Goal: Task Accomplishment & Management: Use online tool/utility

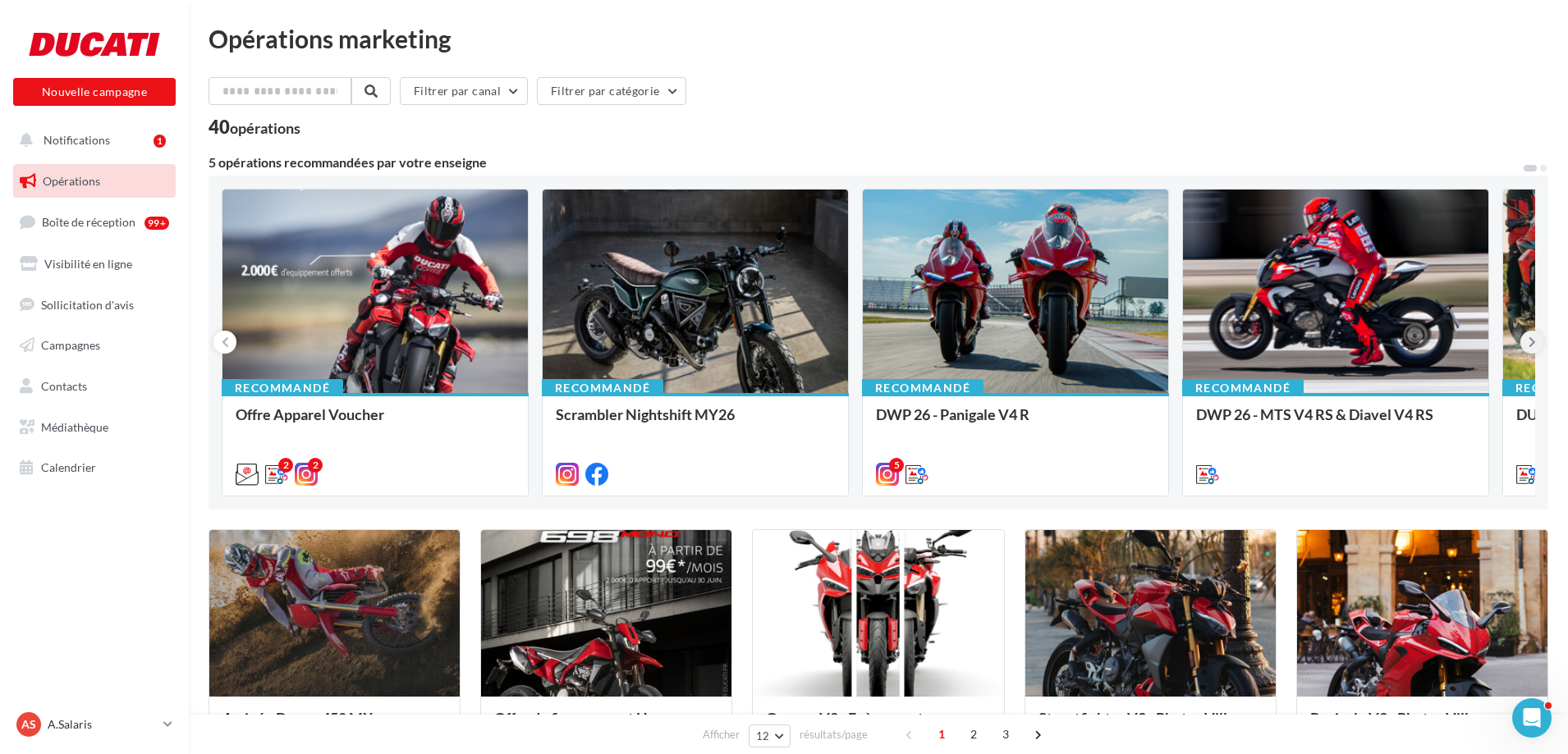
click at [1540, 346] on button at bounding box center [1532, 342] width 23 height 23
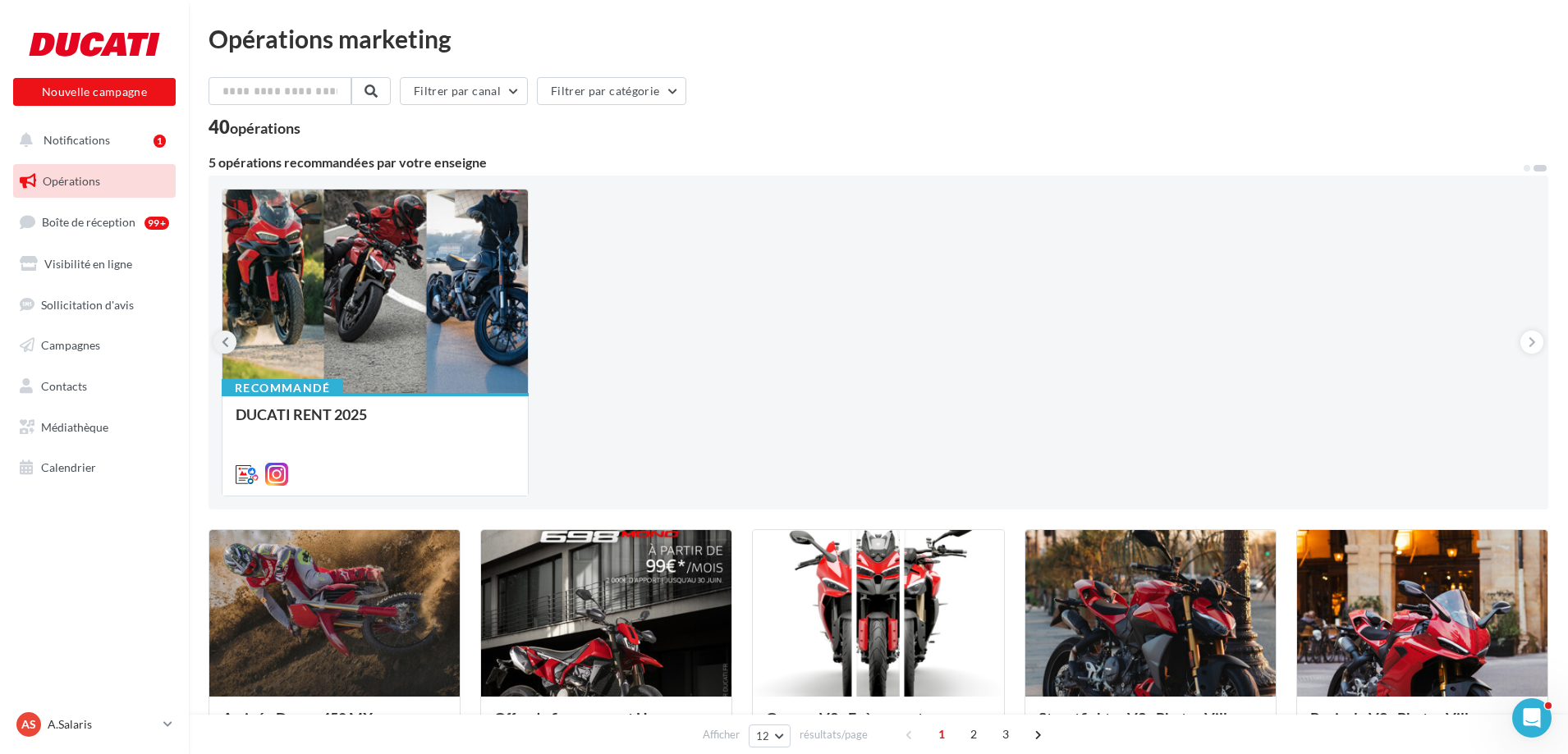
click at [231, 341] on button at bounding box center [225, 342] width 23 height 23
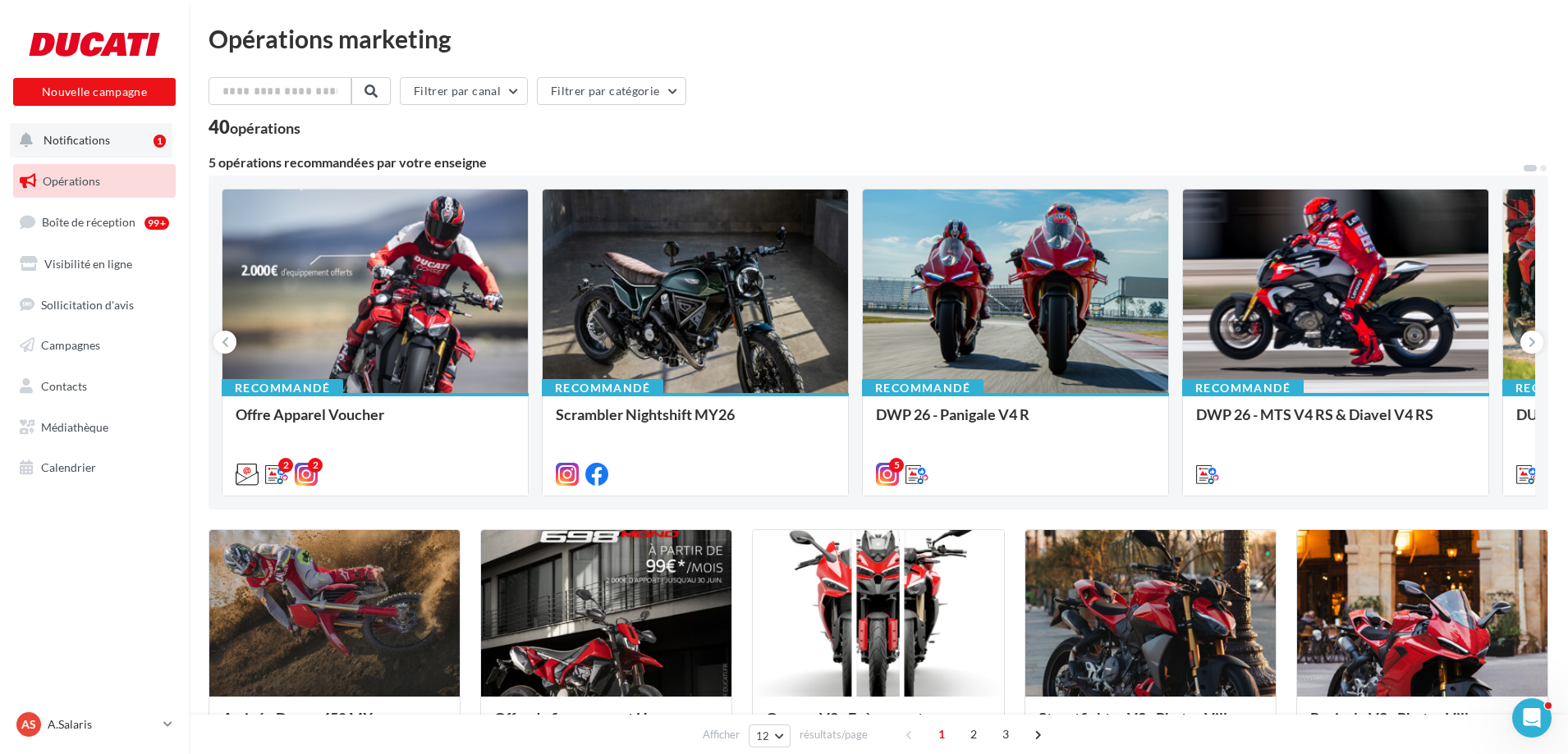
click at [95, 144] on span "Notifications" at bounding box center [76, 140] width 66 height 14
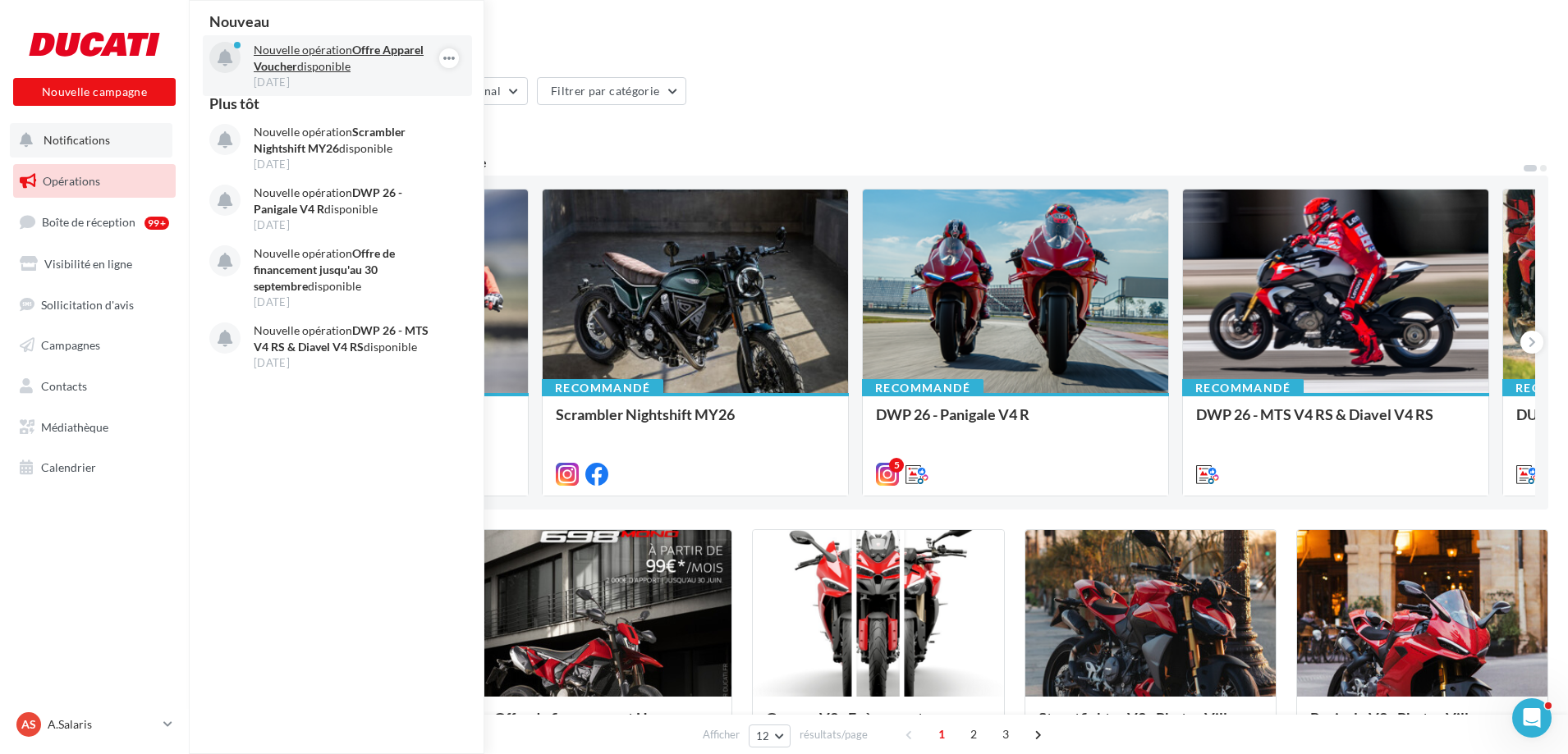
click at [344, 59] on p "Nouvelle opération Offre Apparel Voucher disponible" at bounding box center [349, 58] width 191 height 33
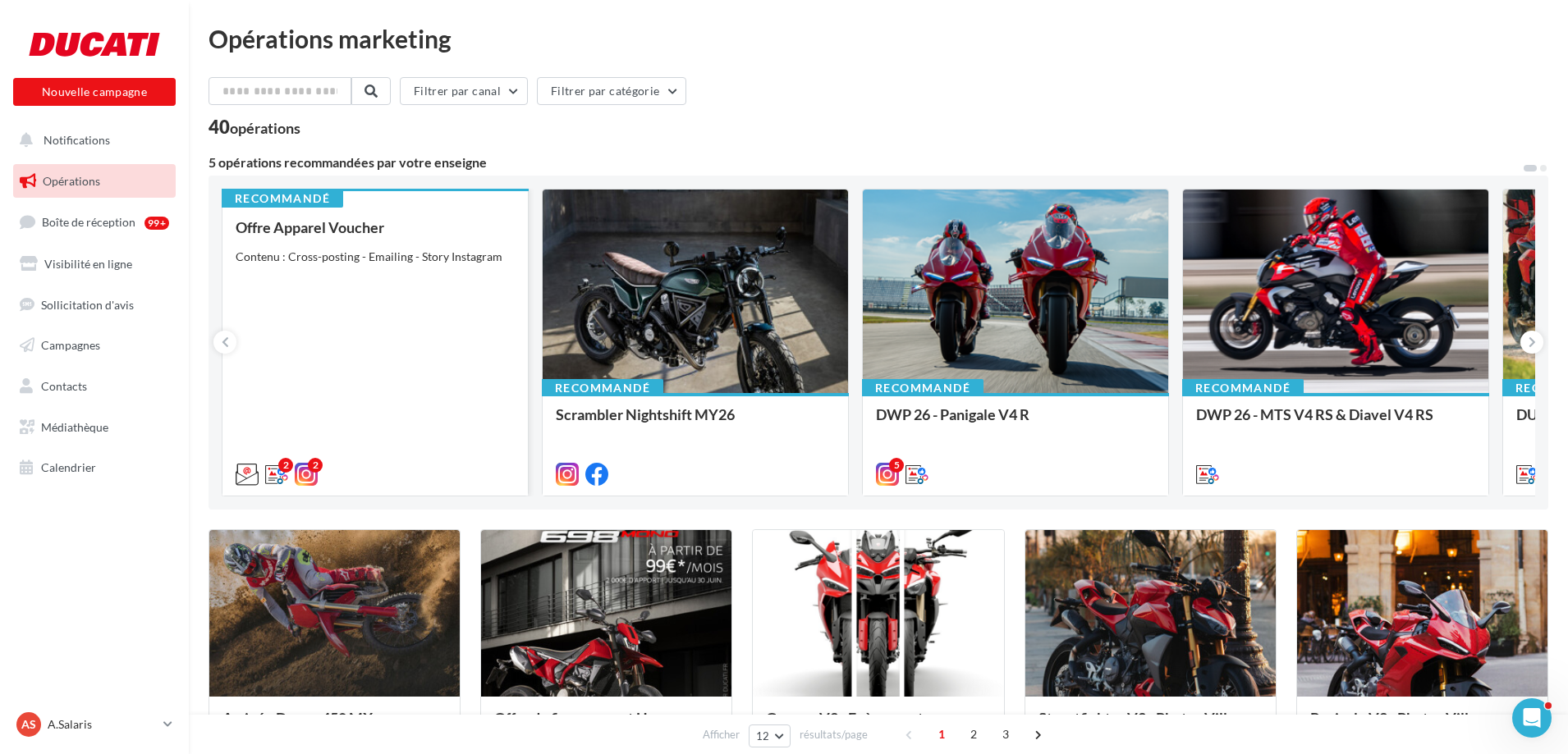
click at [327, 331] on div "Offre Apparel Voucher Contenu : Cross-posting - Emailing - Story Instagram" at bounding box center [375, 349] width 279 height 262
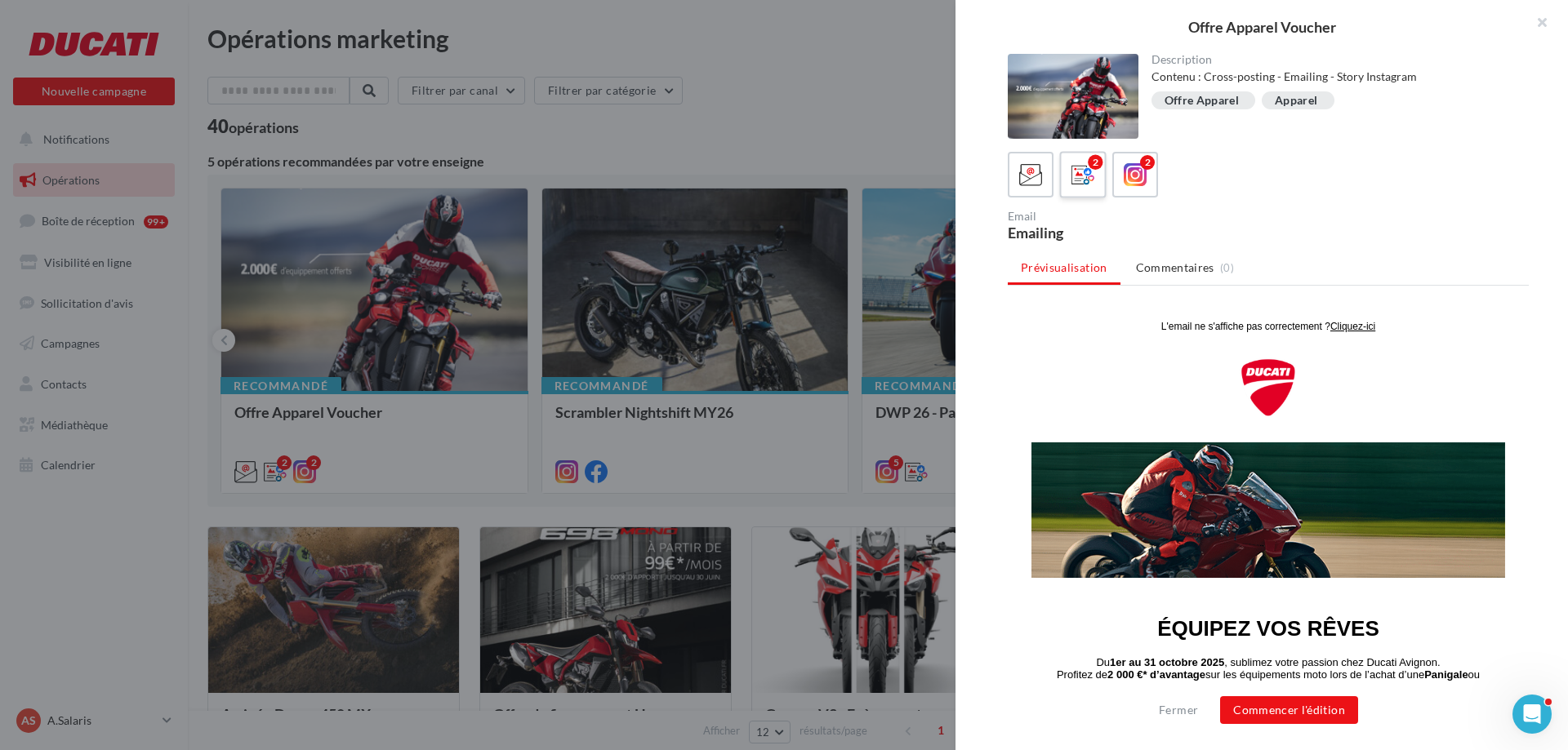
click at [1075, 172] on icon at bounding box center [1084, 175] width 24 height 24
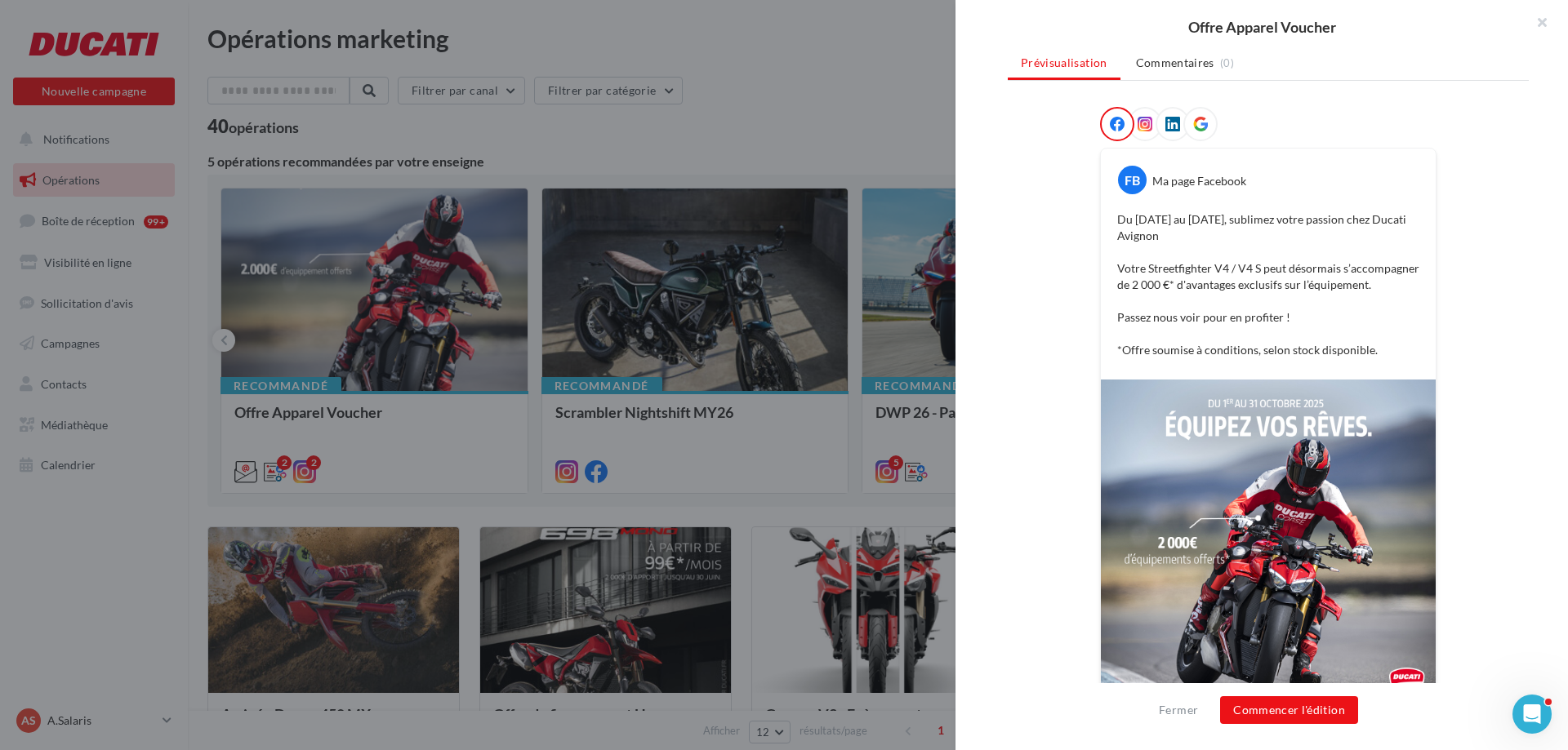
scroll to position [256, 0]
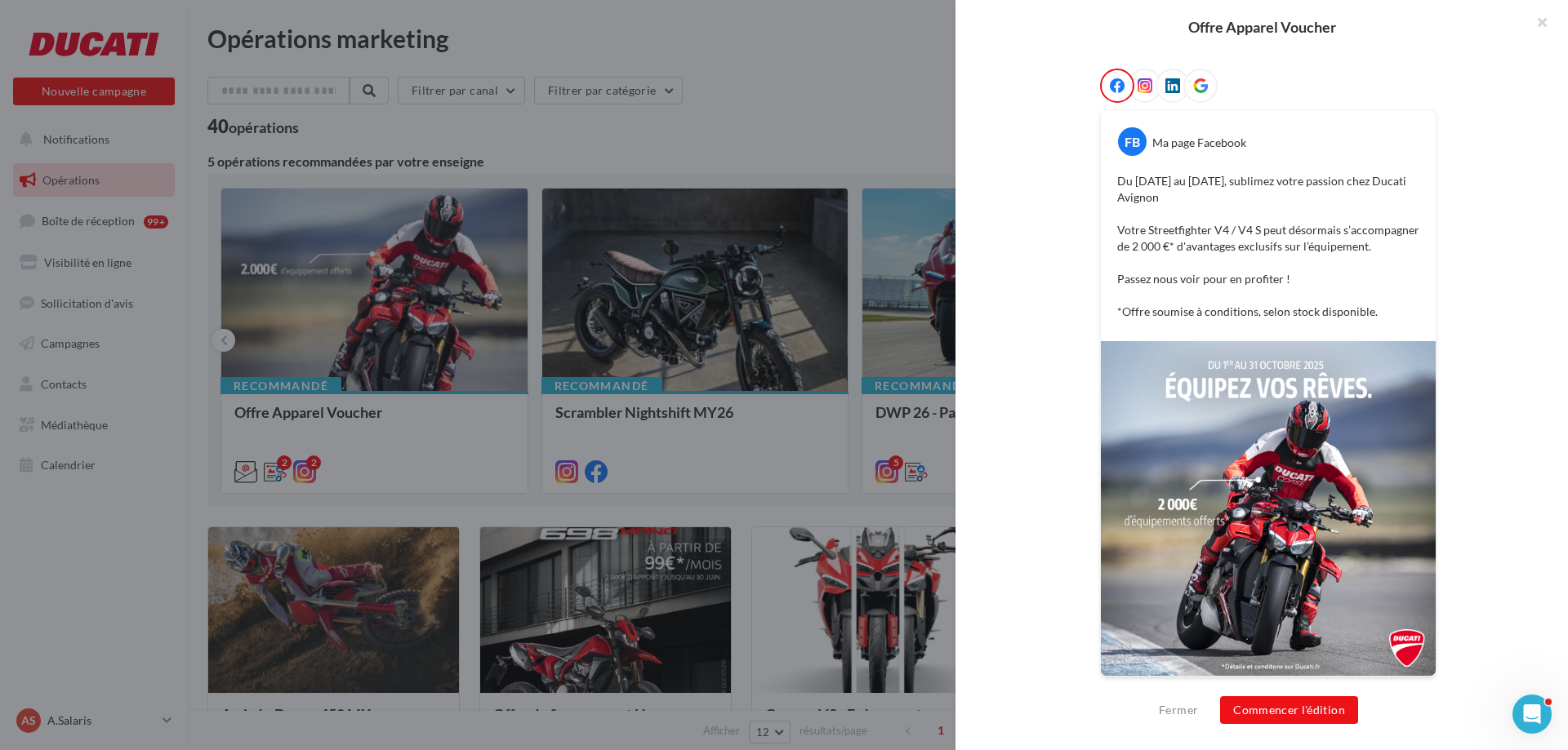
click at [1138, 81] on icon at bounding box center [1144, 85] width 14 height 14
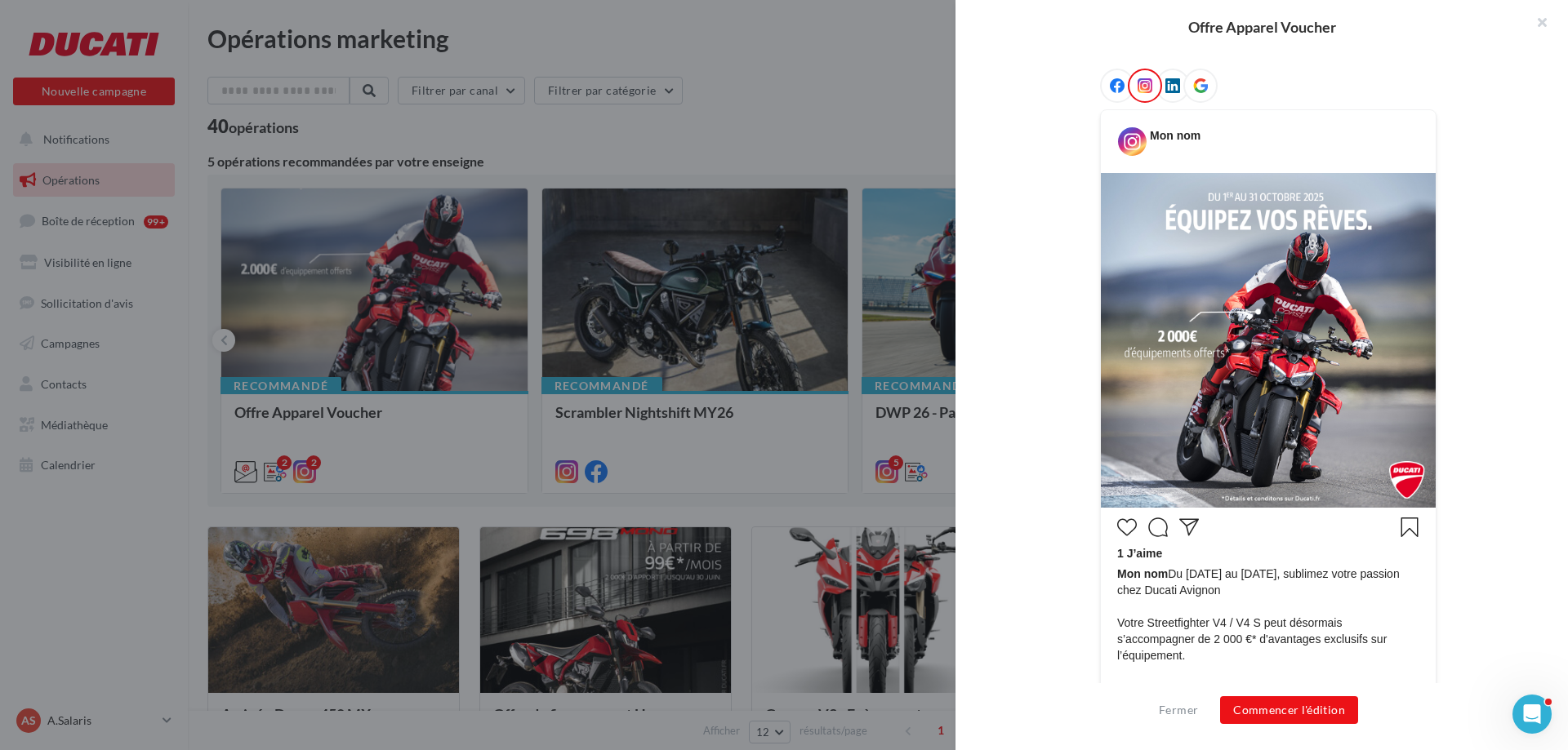
click at [1114, 84] on icon at bounding box center [1117, 85] width 14 height 14
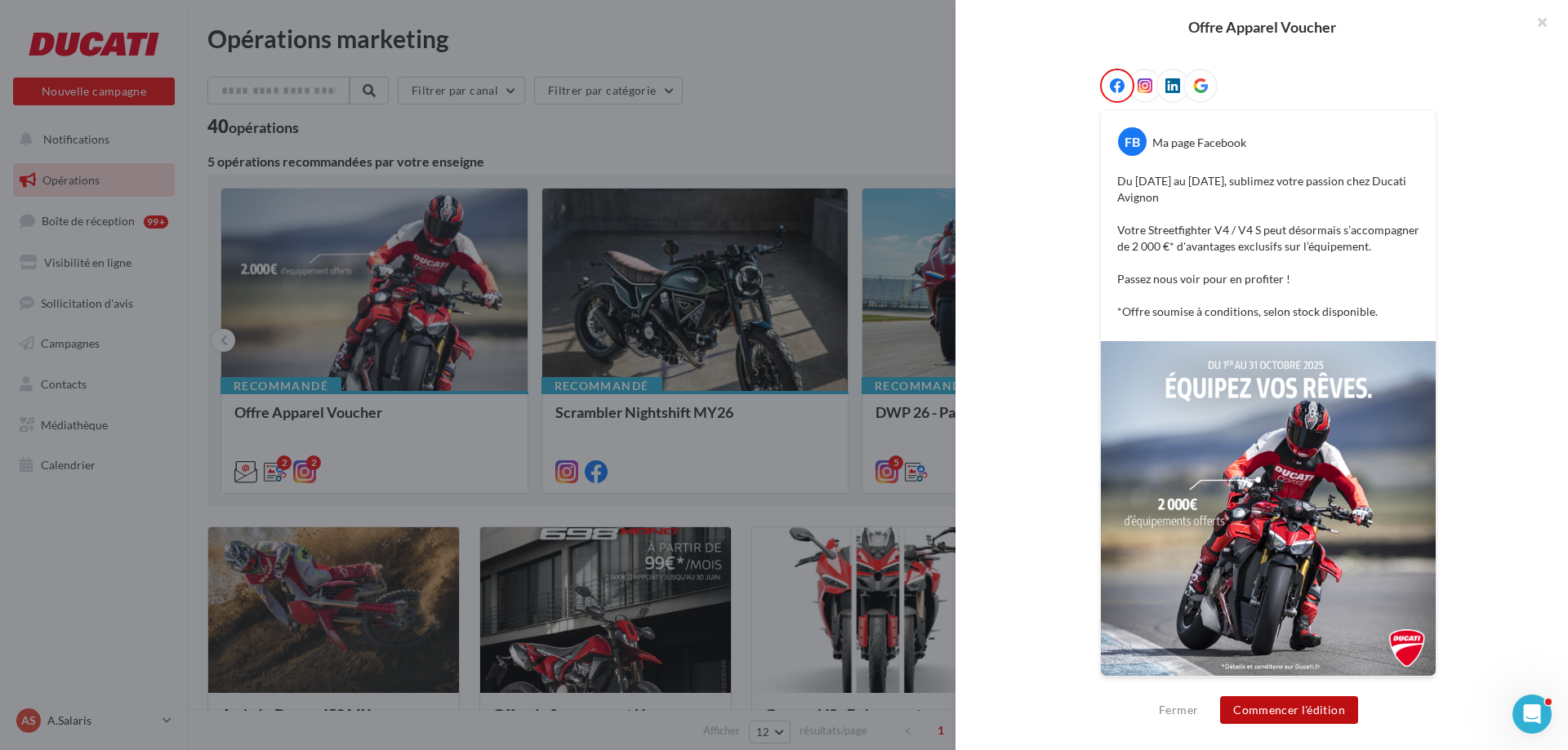
click at [1322, 722] on button "Commencer l'édition" at bounding box center [1290, 710] width 138 height 28
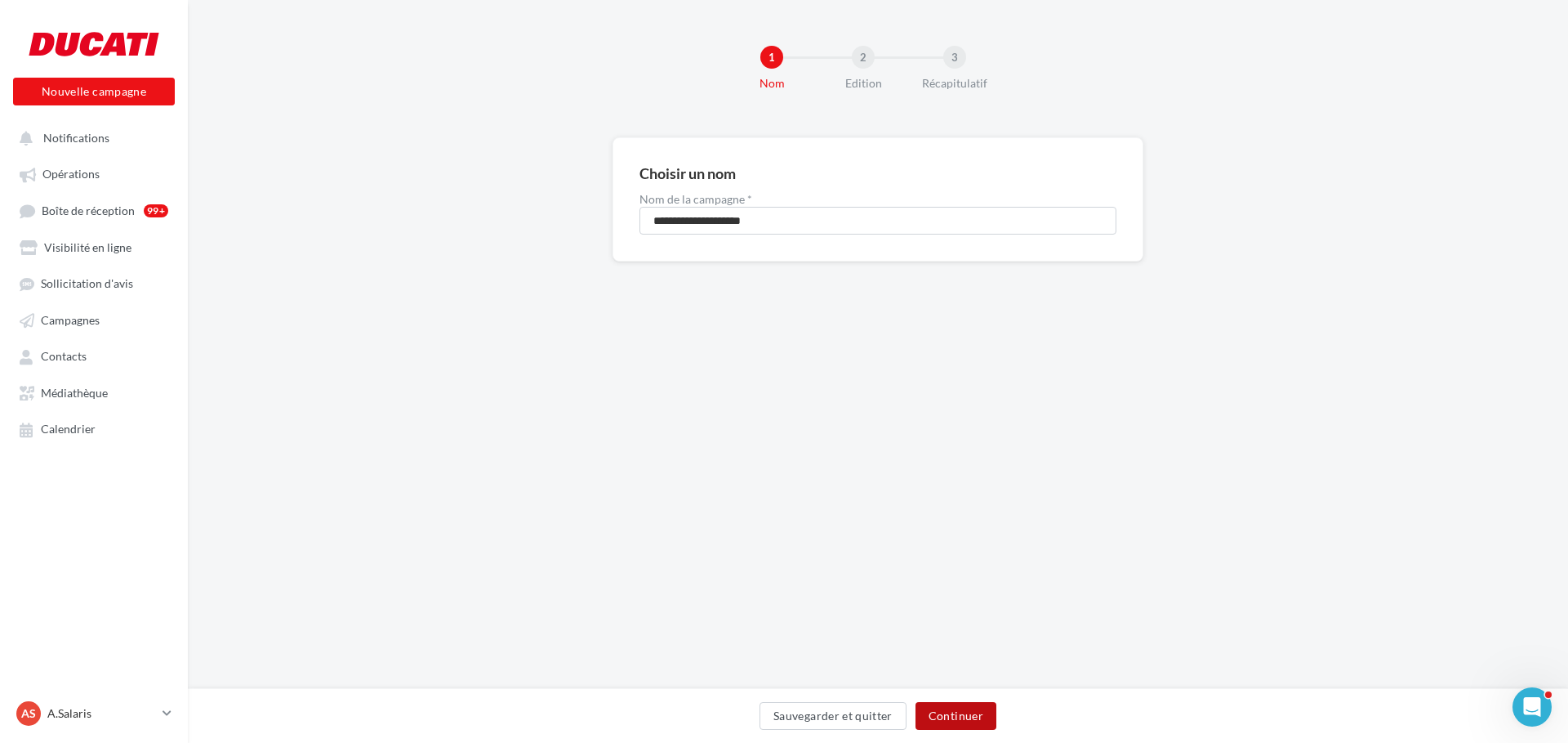
click at [963, 714] on button "Continuer" at bounding box center [956, 715] width 81 height 28
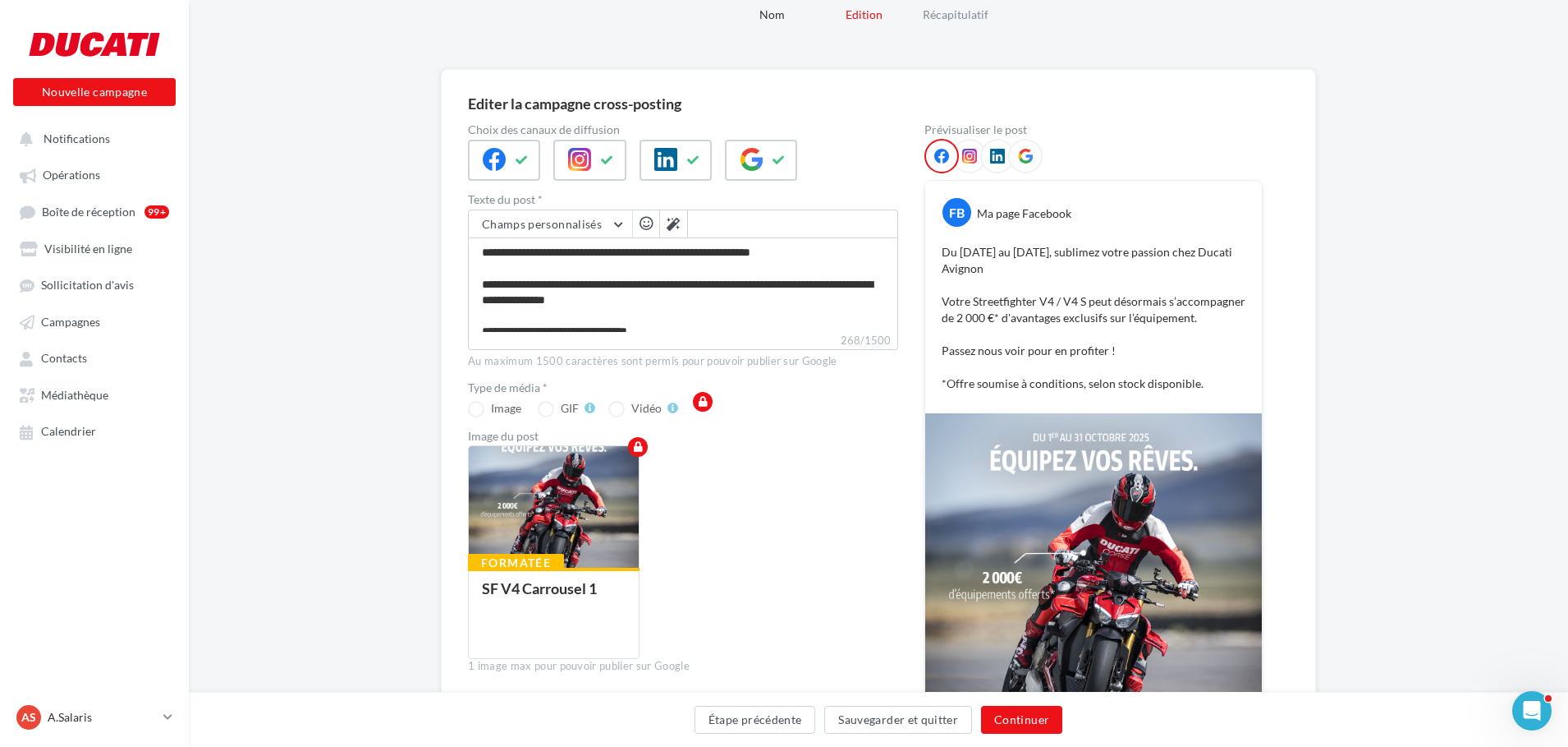
scroll to position [67, 0]
click at [1007, 725] on button "Continuer" at bounding box center [1022, 719] width 81 height 28
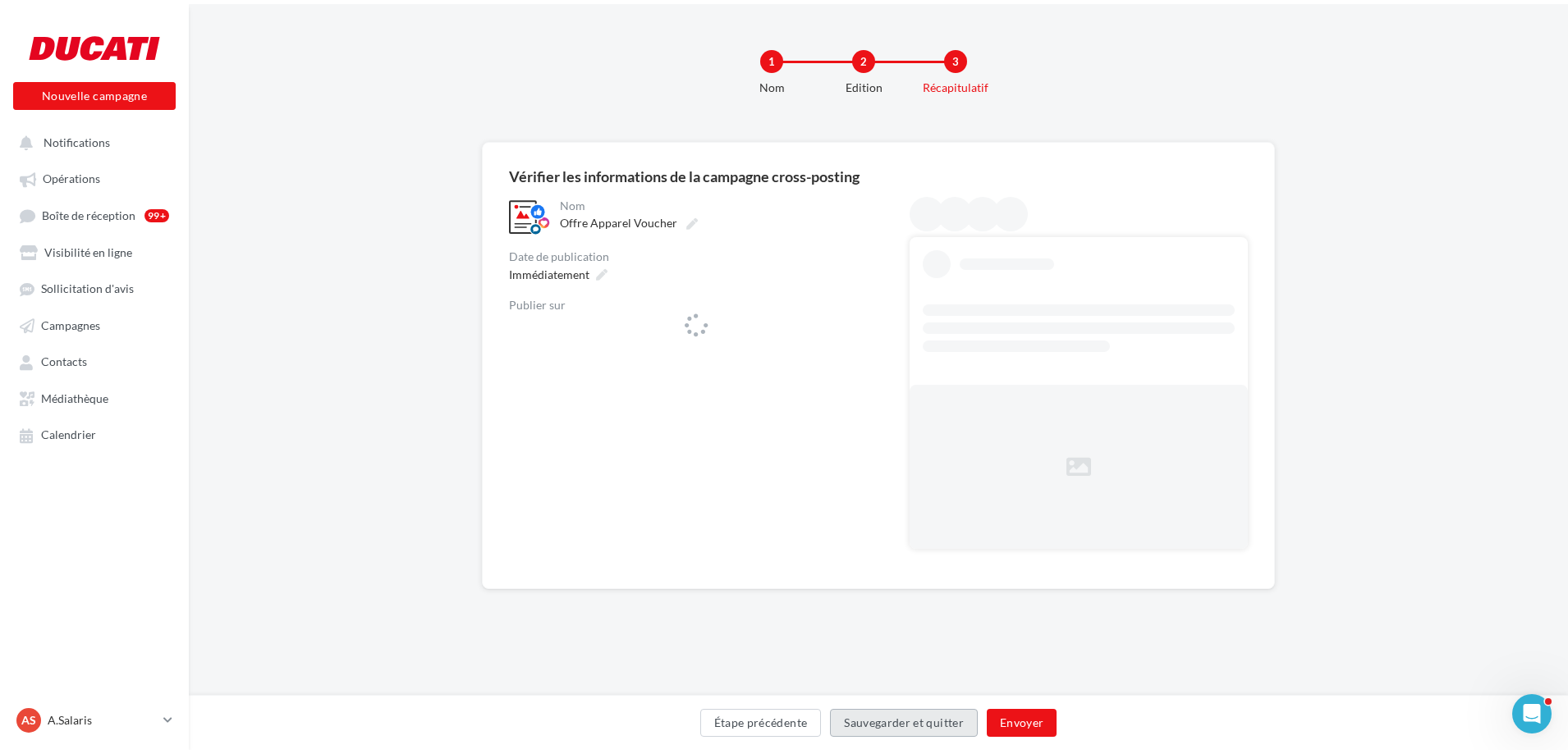
scroll to position [0, 0]
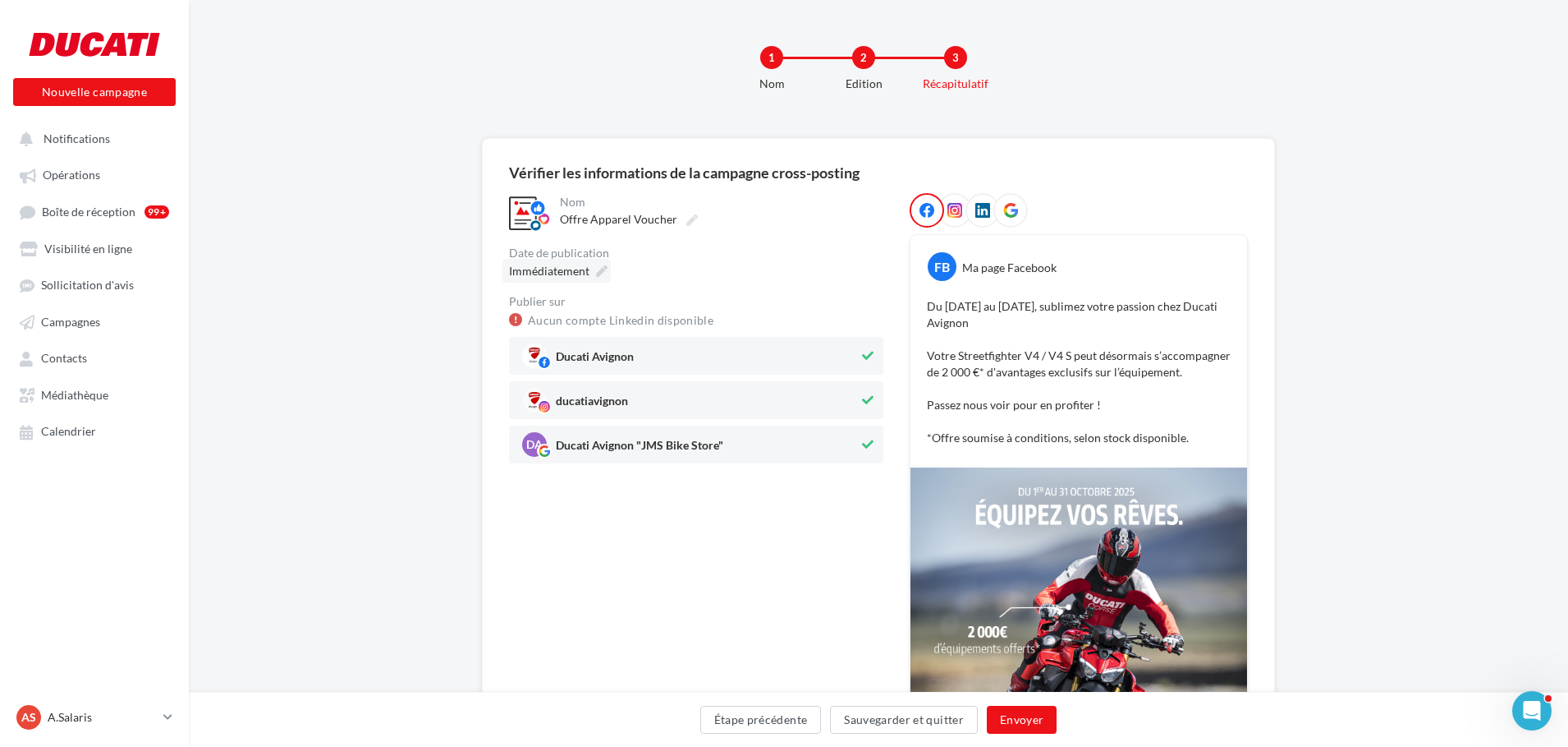
click at [572, 272] on span "Immédiatement" at bounding box center [549, 271] width 81 height 14
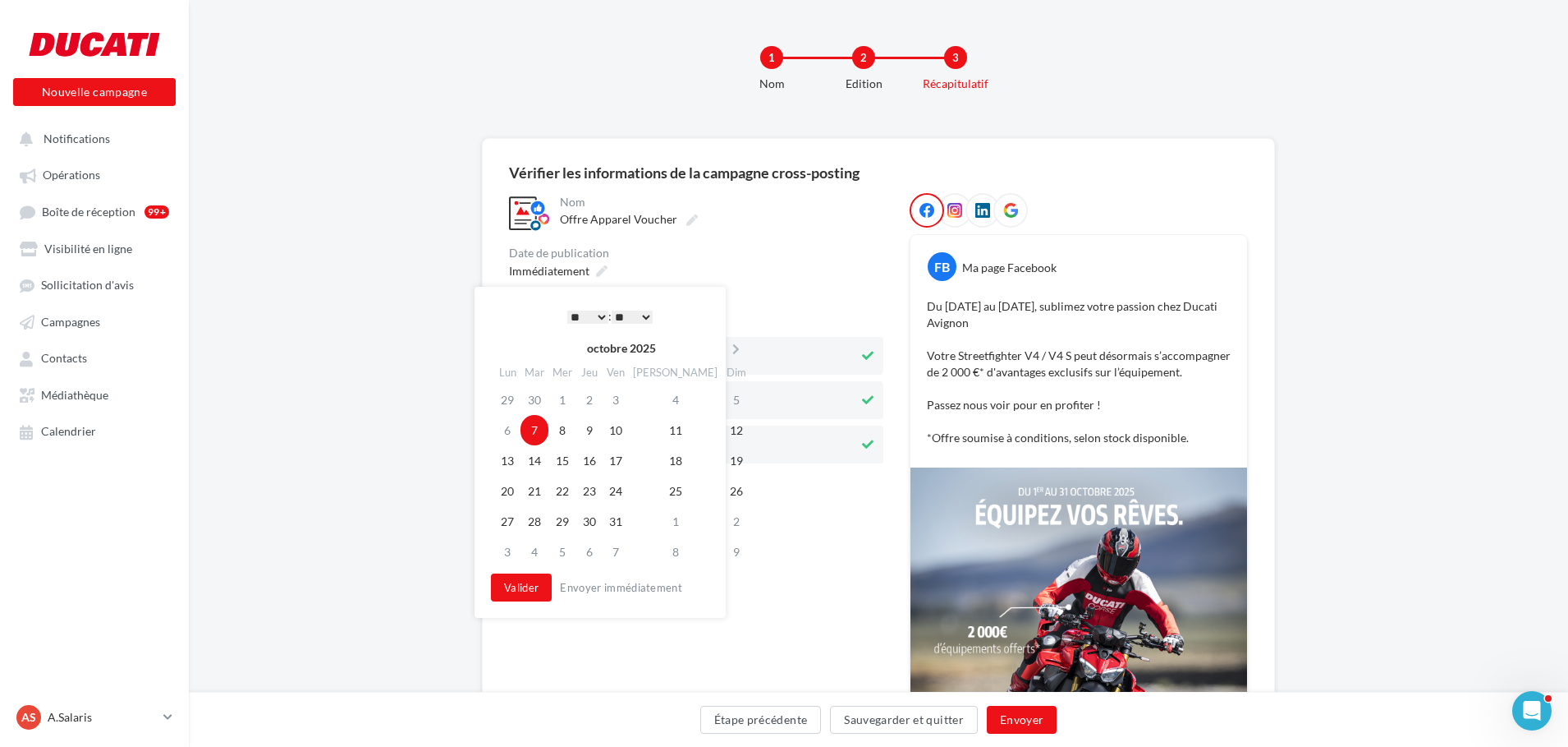
click at [538, 431] on td "7" at bounding box center [535, 430] width 28 height 31
click at [588, 314] on select "* * * * * * * * * * ** ** ** ** ** ** ** ** ** ** ** ** ** **" at bounding box center [588, 317] width 41 height 13
click at [513, 592] on button "Valider" at bounding box center [522, 587] width 61 height 28
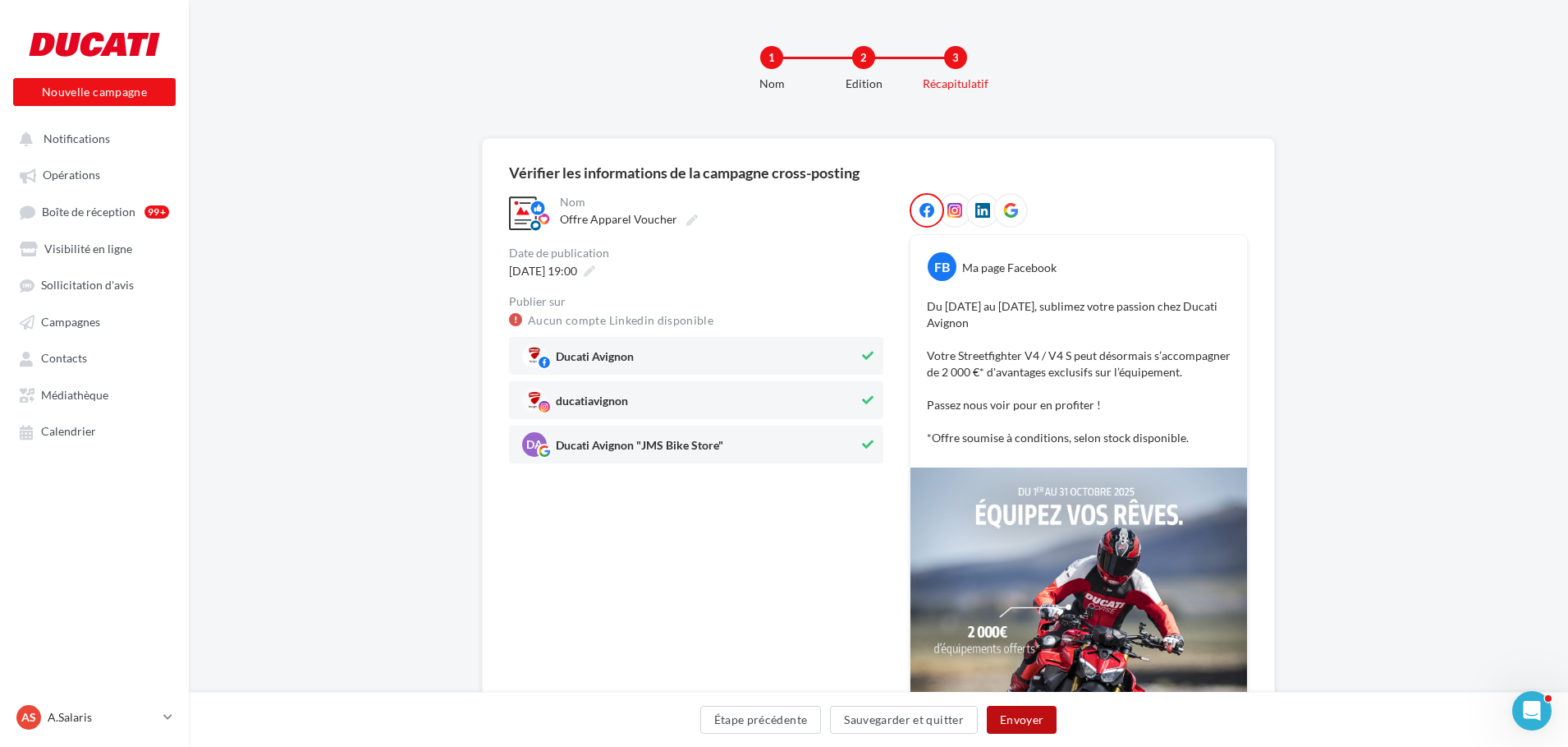
click at [1008, 721] on button "Envoyer" at bounding box center [1022, 719] width 70 height 28
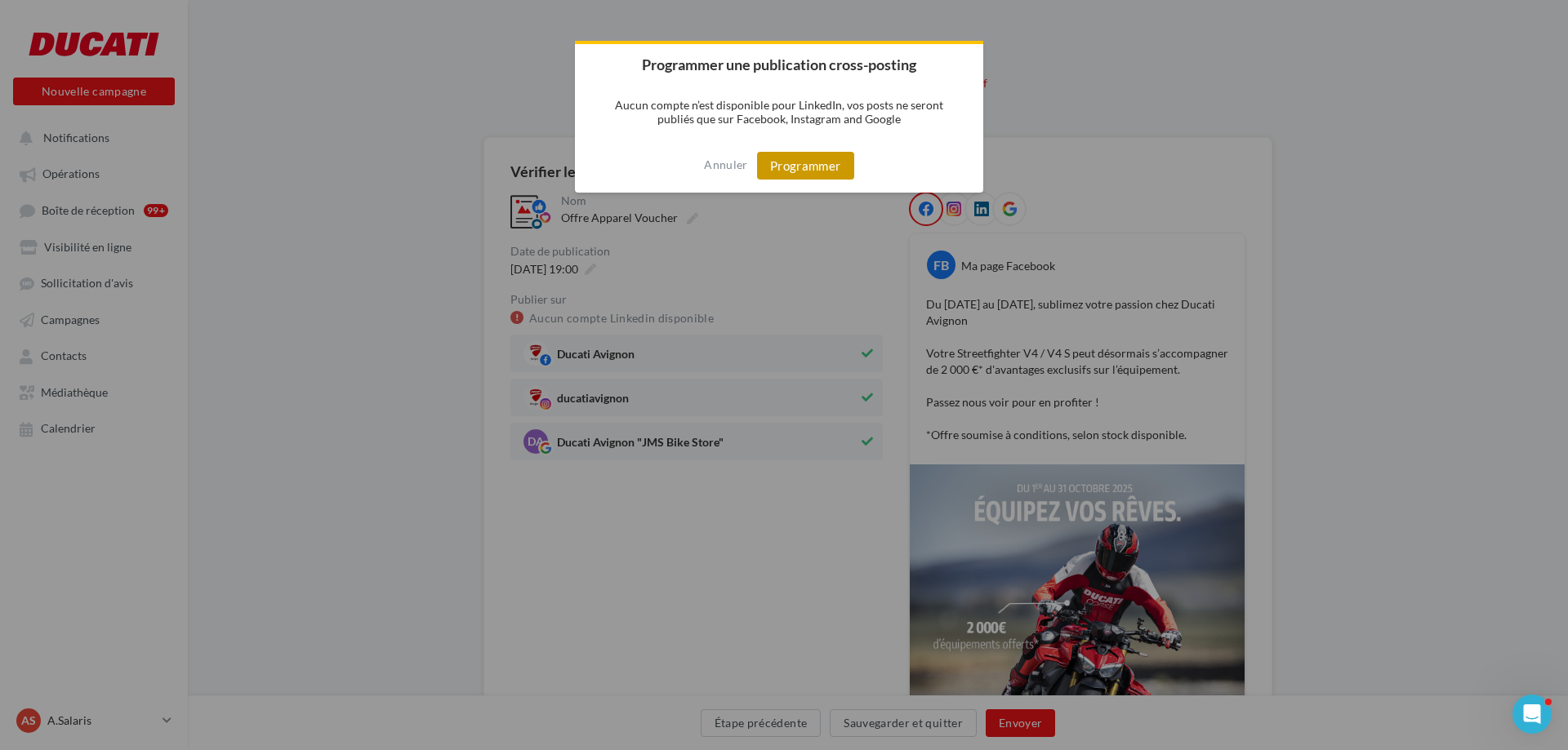
click at [787, 172] on button "Programmer" at bounding box center [805, 165] width 97 height 28
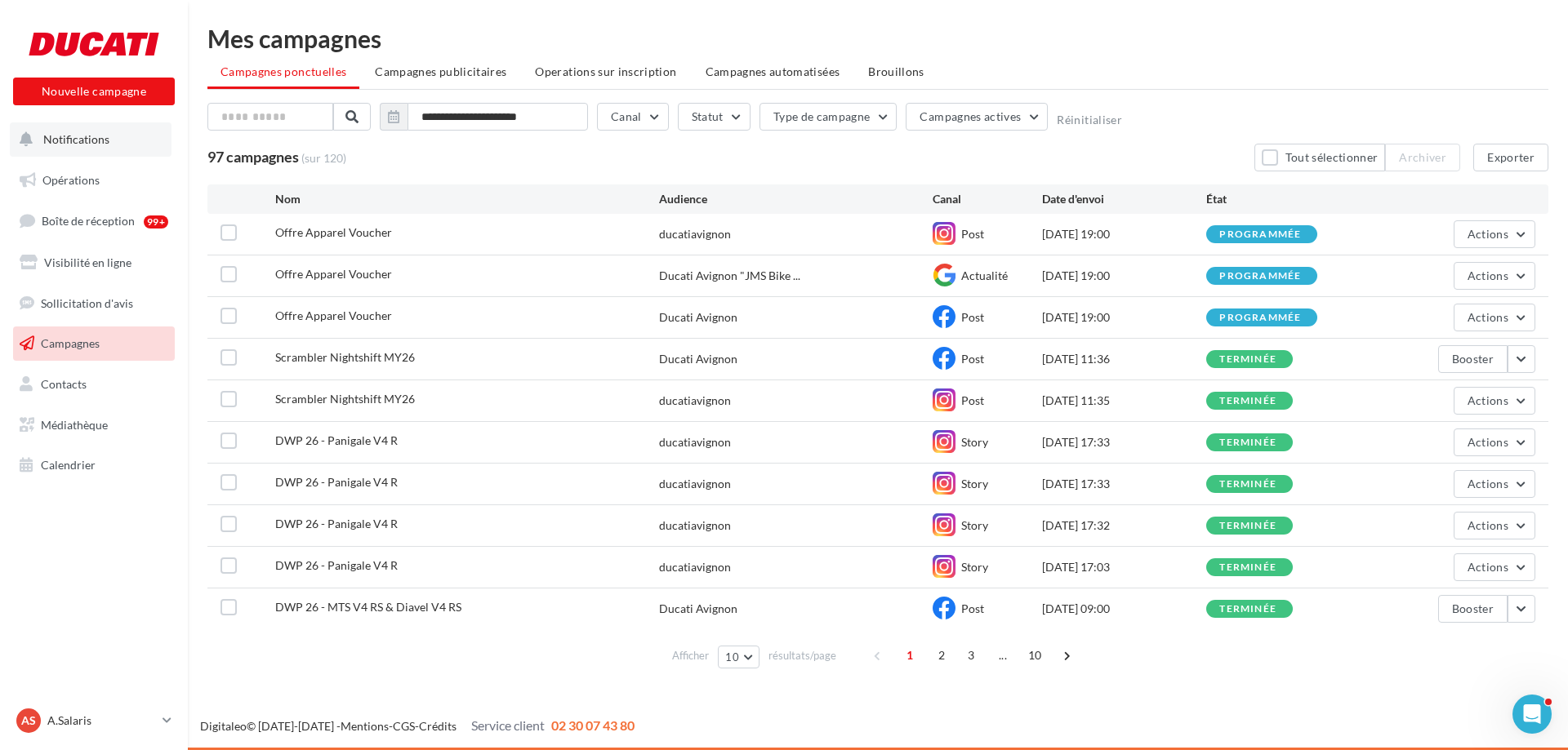
click at [84, 127] on button "Notifications" at bounding box center [91, 139] width 162 height 35
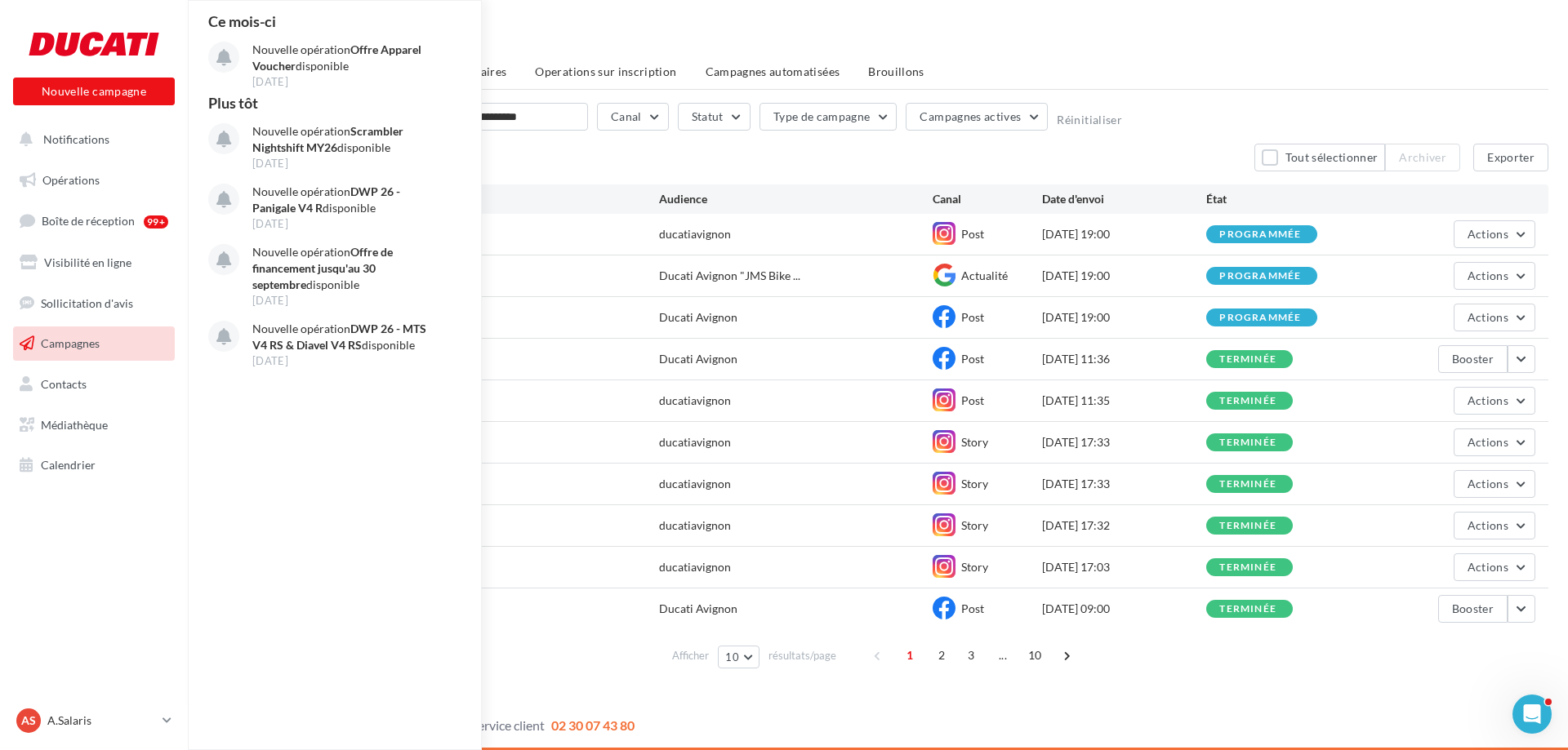
click at [1072, 28] on div "Mes campagnes" at bounding box center [878, 38] width 1341 height 24
